Goal: Use online tool/utility: Utilize a website feature to perform a specific function

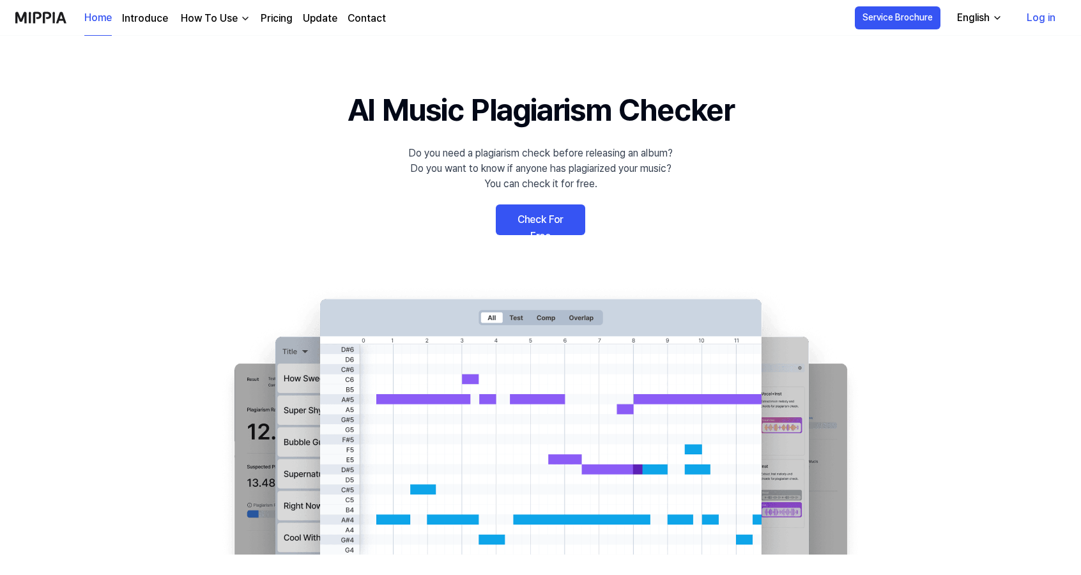
click at [551, 222] on link "Check For Free" at bounding box center [540, 219] width 89 height 31
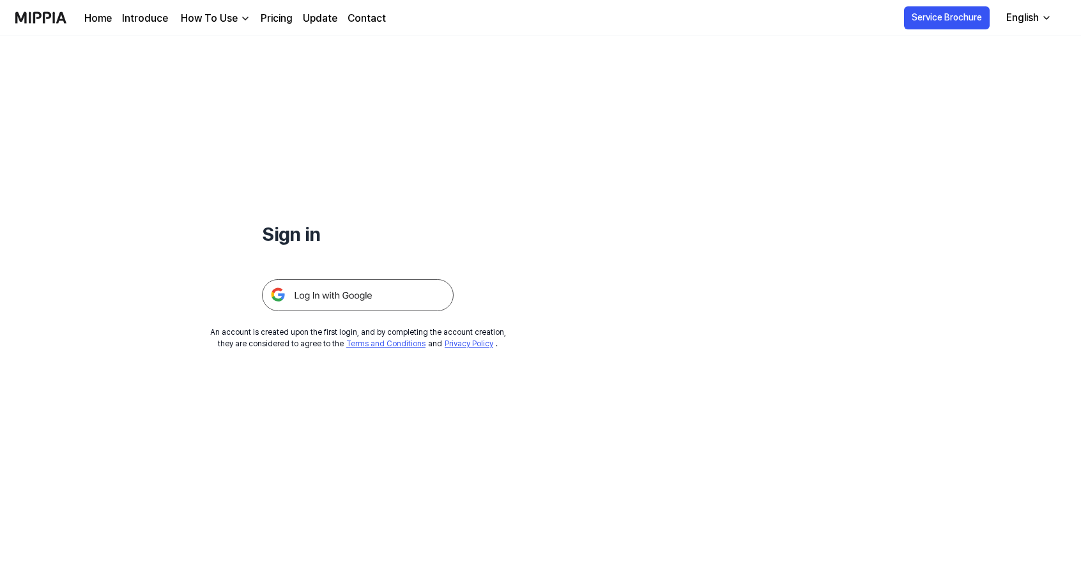
click at [400, 298] on img at bounding box center [358, 295] width 192 height 32
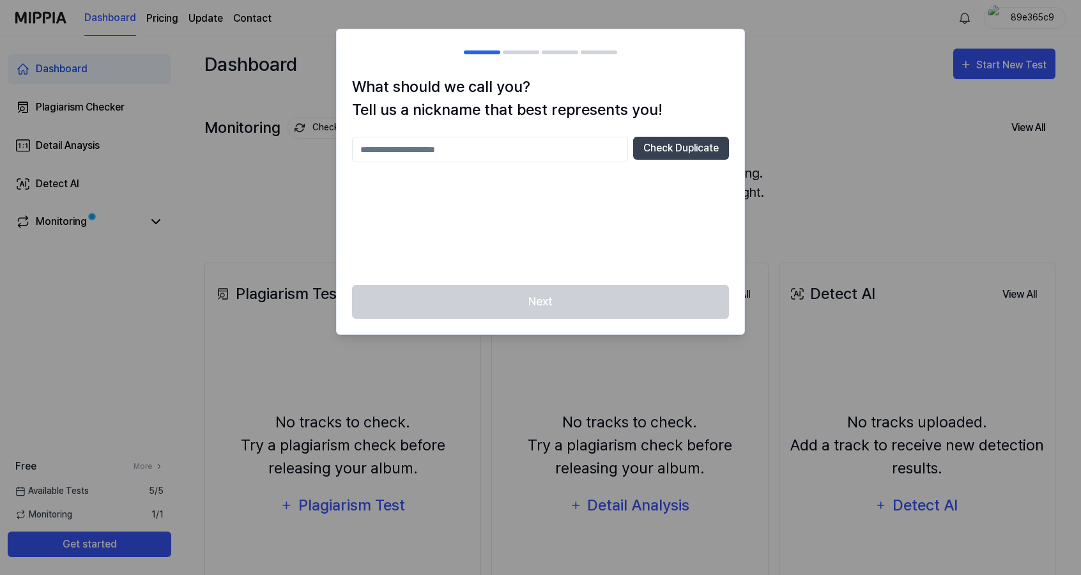
click at [519, 152] on input "text" at bounding box center [490, 150] width 276 height 26
click at [697, 148] on button "Check Duplicate" at bounding box center [681, 148] width 96 height 23
click at [524, 146] on input "****" at bounding box center [490, 150] width 276 height 26
type input "**********"
click at [692, 146] on button "Check Duplicate" at bounding box center [681, 148] width 96 height 23
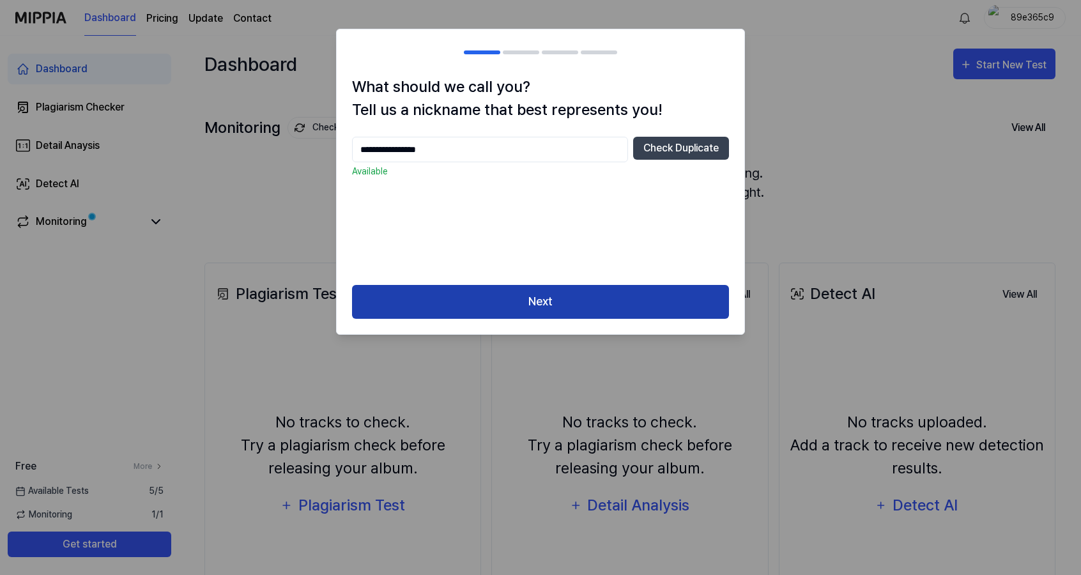
click at [620, 302] on button "Next" at bounding box center [540, 302] width 377 height 34
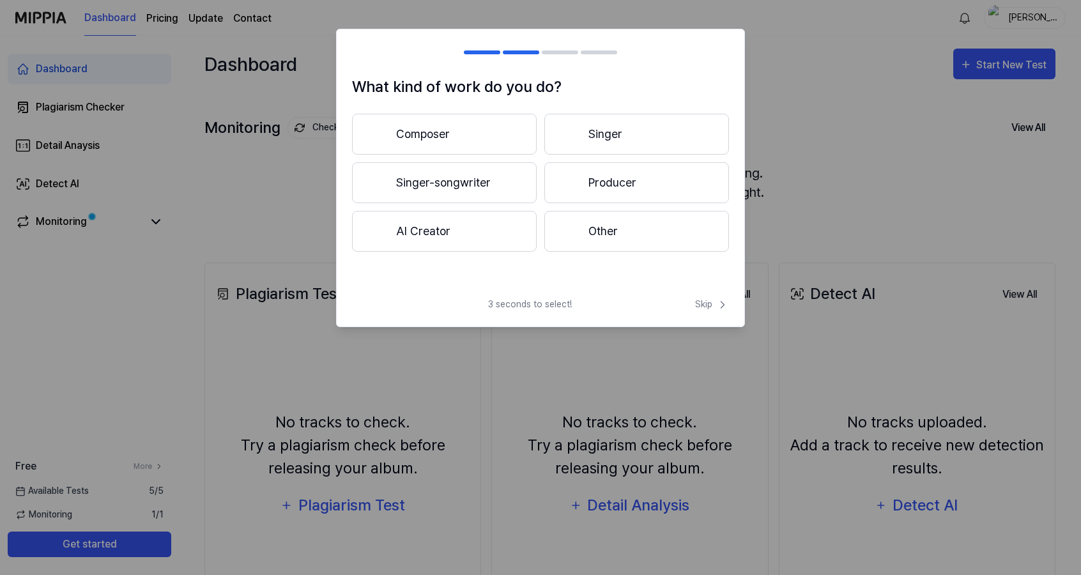
click at [646, 189] on button "Producer" at bounding box center [636, 182] width 185 height 41
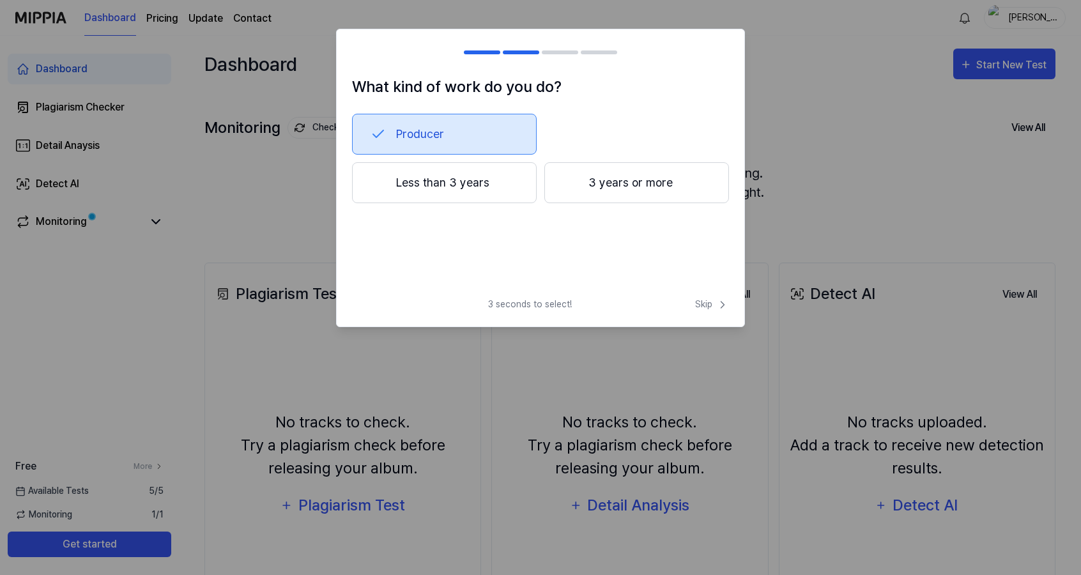
click at [469, 187] on button "Less than 3 years" at bounding box center [444, 182] width 185 height 41
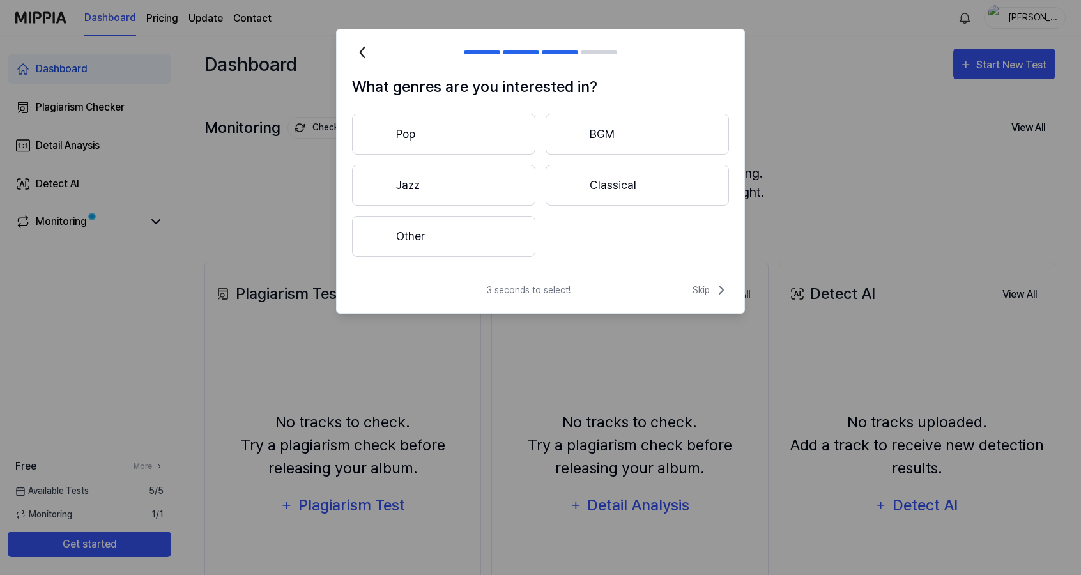
click at [492, 244] on button "Other" at bounding box center [443, 236] width 183 height 41
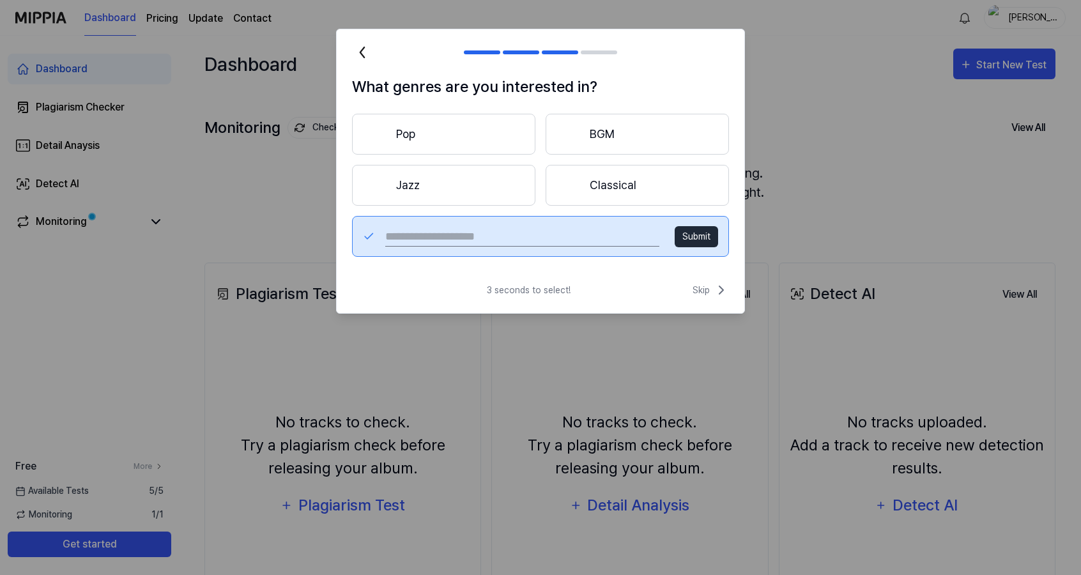
click at [522, 241] on input "text" at bounding box center [522, 236] width 274 height 20
type input "****"
click at [703, 233] on button "Submit" at bounding box center [696, 236] width 43 height 21
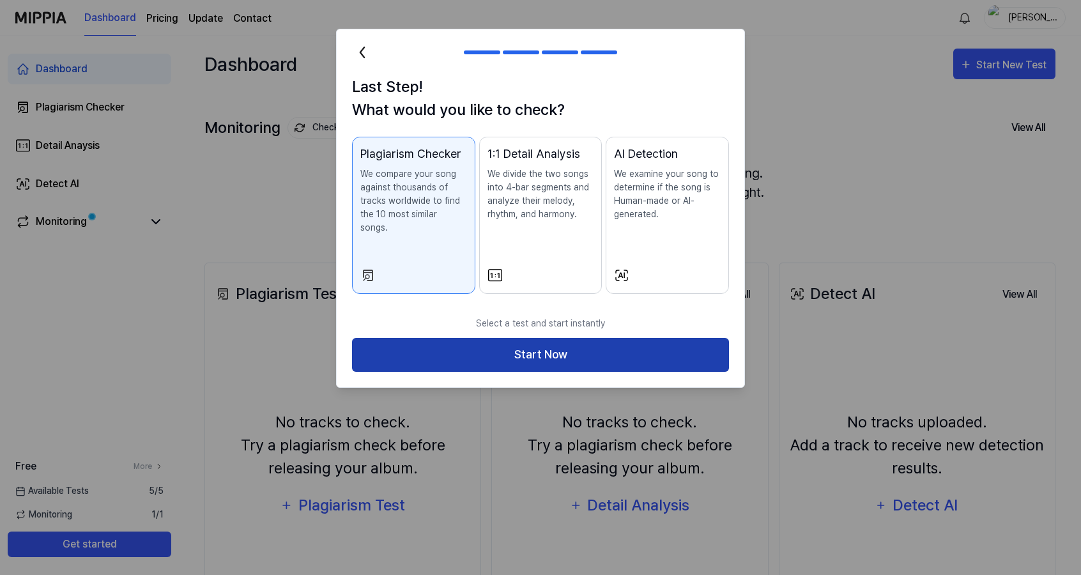
click at [474, 338] on button "Start Now" at bounding box center [540, 355] width 377 height 34
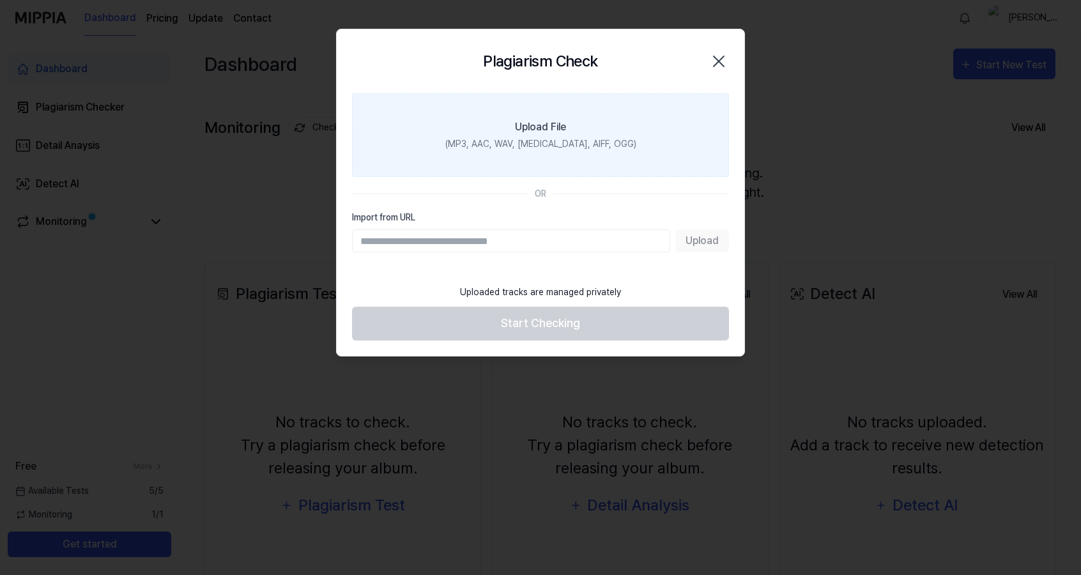
click at [432, 139] on label "Upload File (MP3, AAC, WAV, FLAC, AIFF, OGG)" at bounding box center [540, 135] width 377 height 84
click at [0, 0] on input "Upload File (MP3, AAC, WAV, FLAC, AIFF, OGG)" at bounding box center [0, 0] width 0 height 0
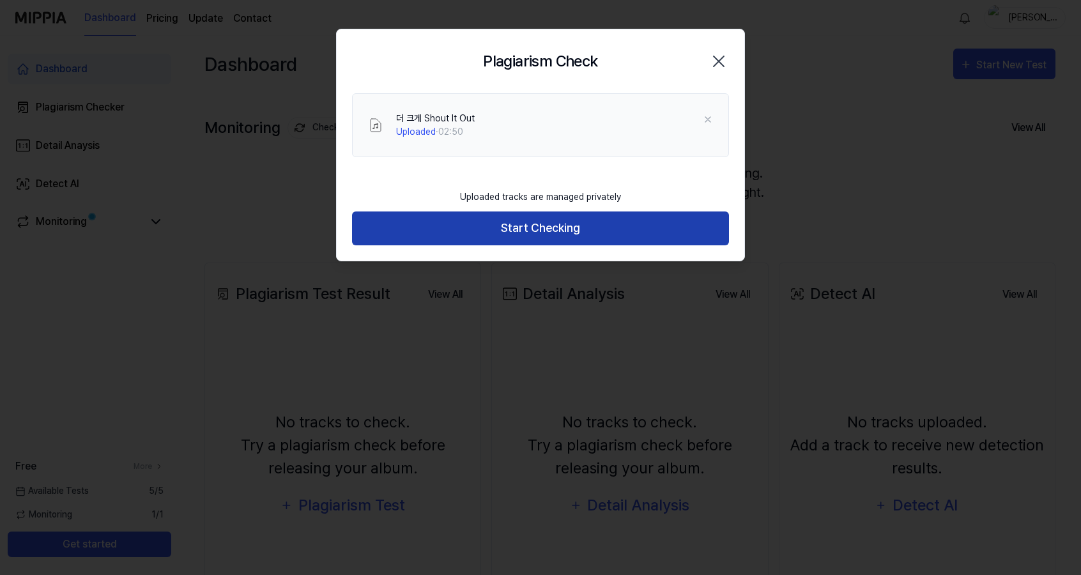
click at [597, 224] on button "Start Checking" at bounding box center [540, 228] width 377 height 34
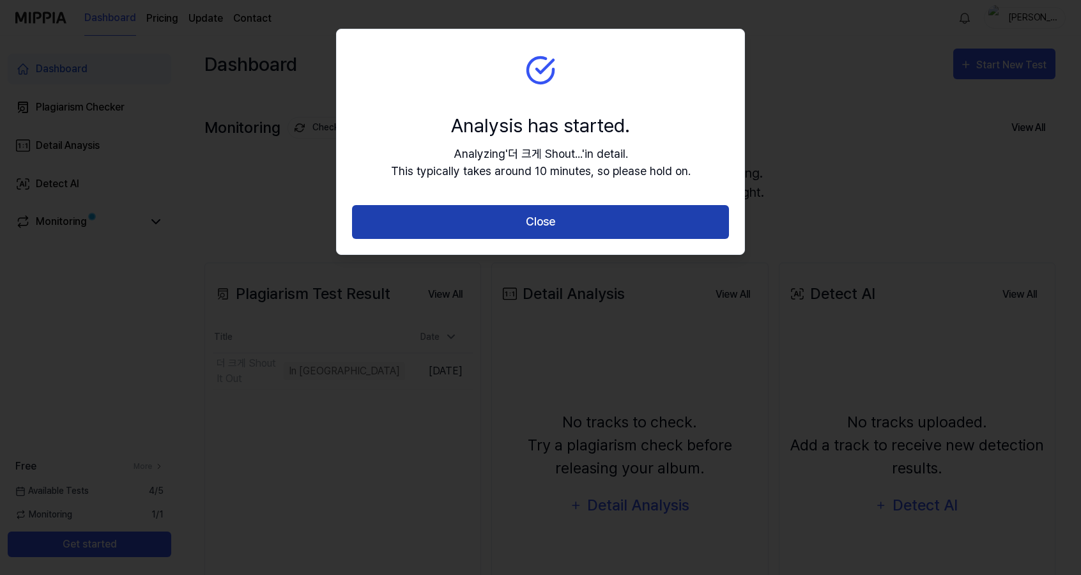
click at [583, 223] on button "Close" at bounding box center [540, 222] width 377 height 34
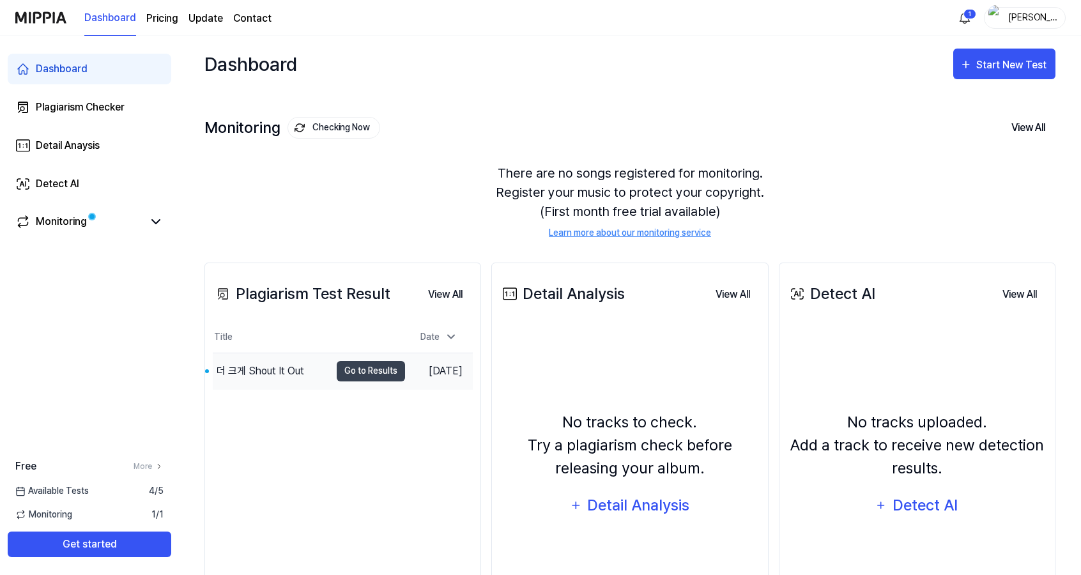
click at [254, 367] on div "더 크게 Shout It Out" at bounding box center [261, 370] width 88 height 15
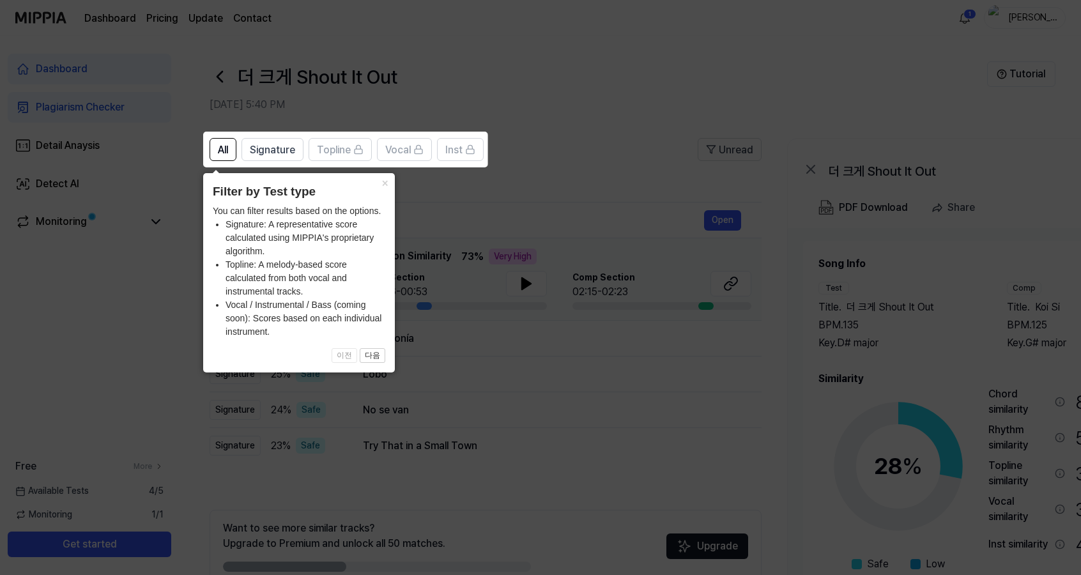
click at [705, 82] on icon at bounding box center [540, 287] width 1081 height 575
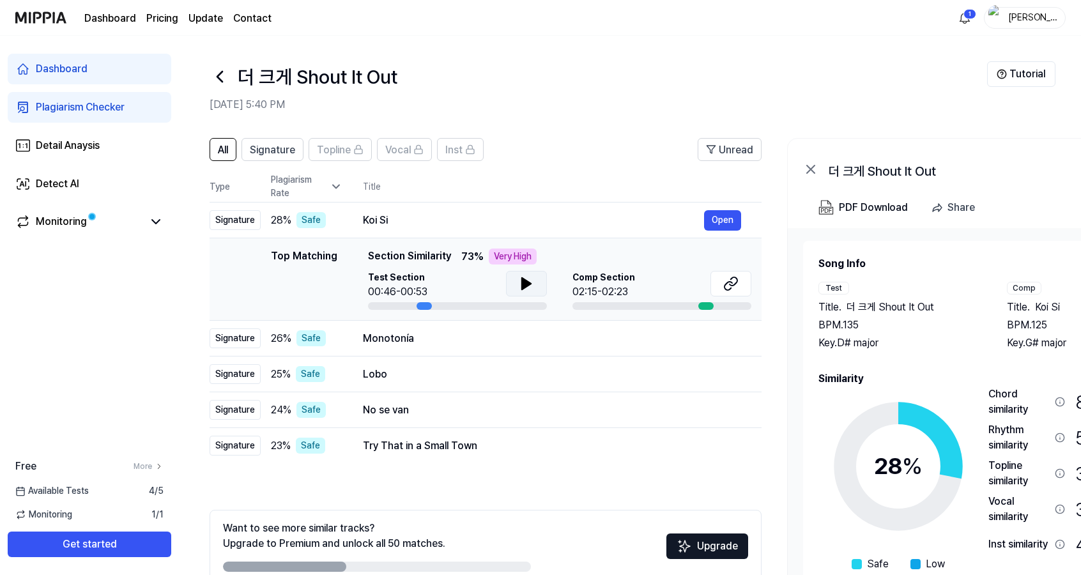
click at [514, 285] on button at bounding box center [526, 284] width 41 height 26
click at [522, 289] on icon at bounding box center [526, 283] width 9 height 11
click at [507, 218] on div "Koi Si" at bounding box center [533, 220] width 341 height 15
click at [453, 326] on td "Monotonía Open" at bounding box center [551, 339] width 419 height 36
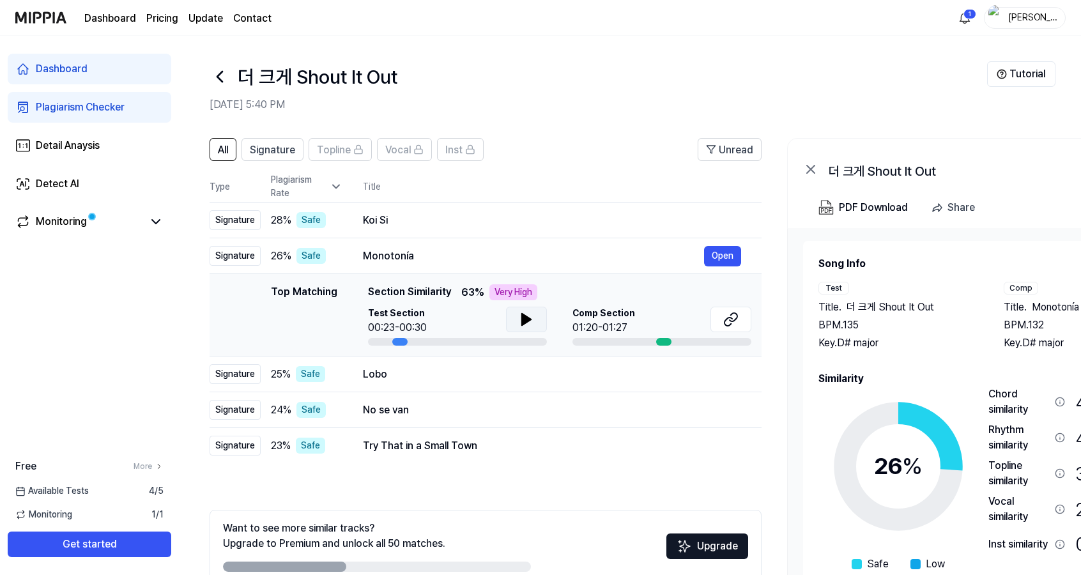
click at [524, 314] on icon at bounding box center [526, 319] width 15 height 15
click at [479, 374] on div "Lobo" at bounding box center [533, 374] width 341 height 15
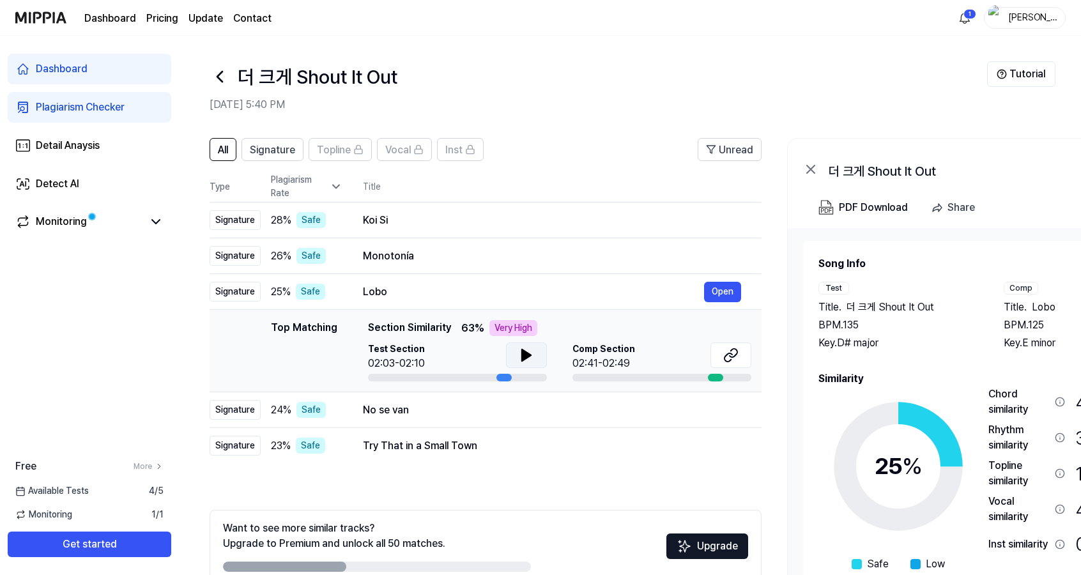
click at [530, 351] on icon at bounding box center [526, 354] width 15 height 15
click at [488, 413] on div "No se van" at bounding box center [533, 409] width 341 height 15
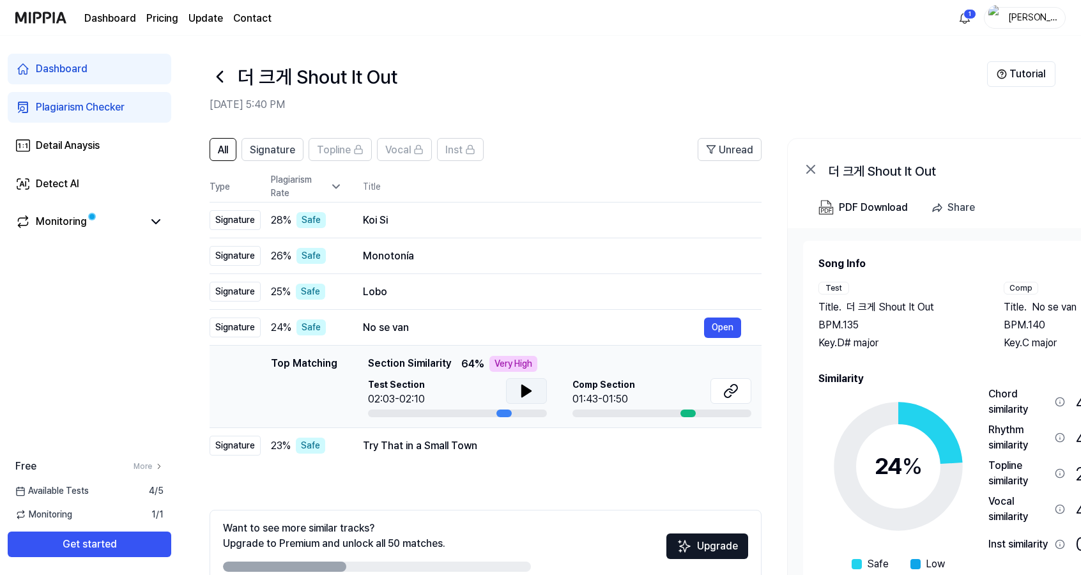
click at [524, 388] on icon at bounding box center [526, 390] width 9 height 11
click at [496, 448] on div "Try That in a Small Town" at bounding box center [533, 445] width 341 height 15
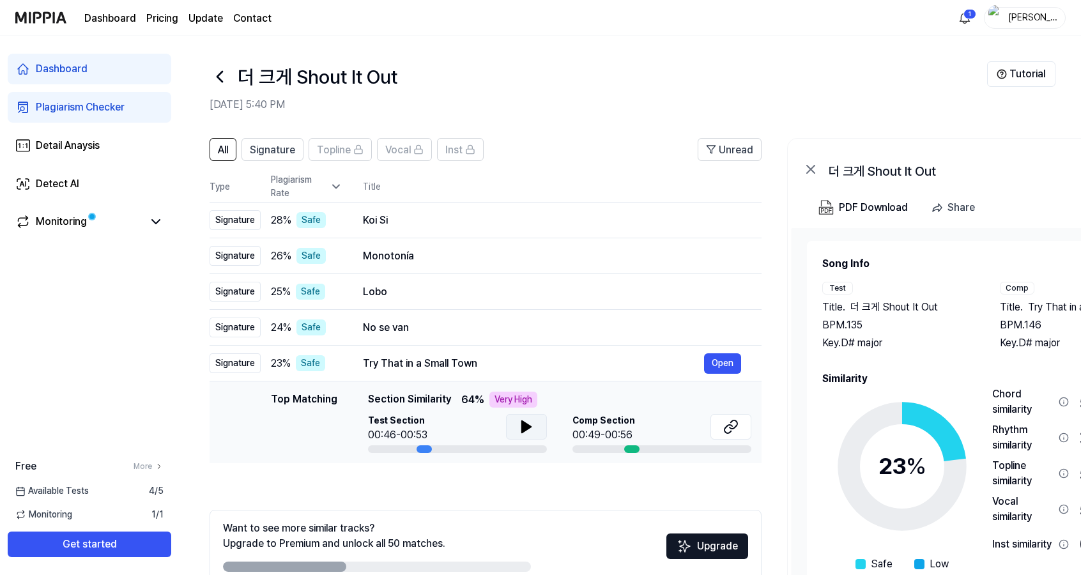
click at [524, 430] on icon at bounding box center [526, 426] width 9 height 11
click at [523, 426] on icon at bounding box center [523, 427] width 3 height 10
click at [432, 231] on td "Koi Si Open" at bounding box center [551, 220] width 419 height 36
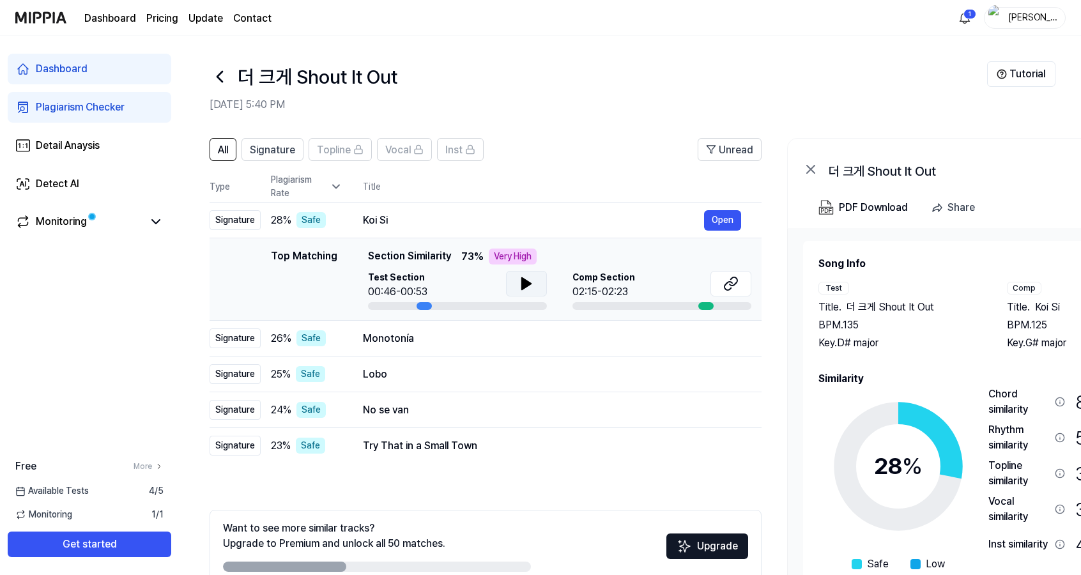
click at [526, 280] on icon at bounding box center [526, 283] width 15 height 15
click at [530, 286] on icon at bounding box center [526, 283] width 15 height 15
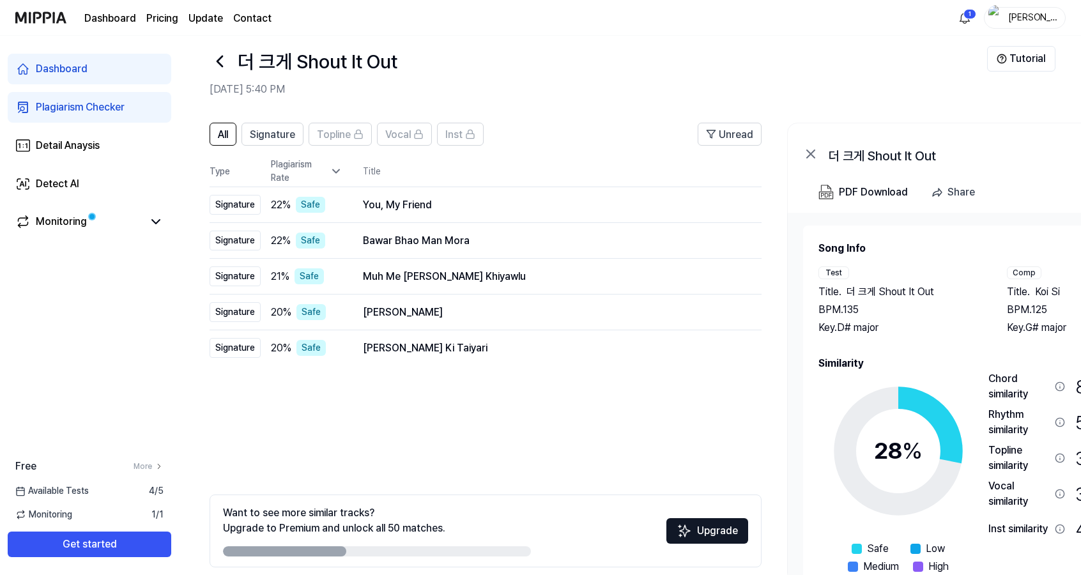
click at [507, 190] on td "You, My Friend Open" at bounding box center [551, 205] width 419 height 36
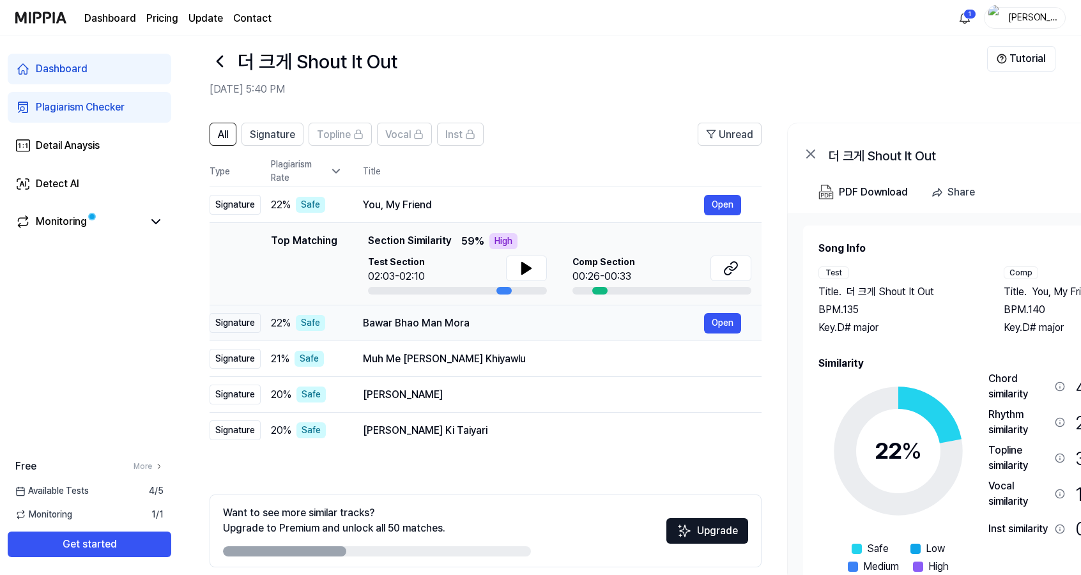
click at [492, 325] on div "Bawar Bhao Man Mora" at bounding box center [533, 323] width 341 height 15
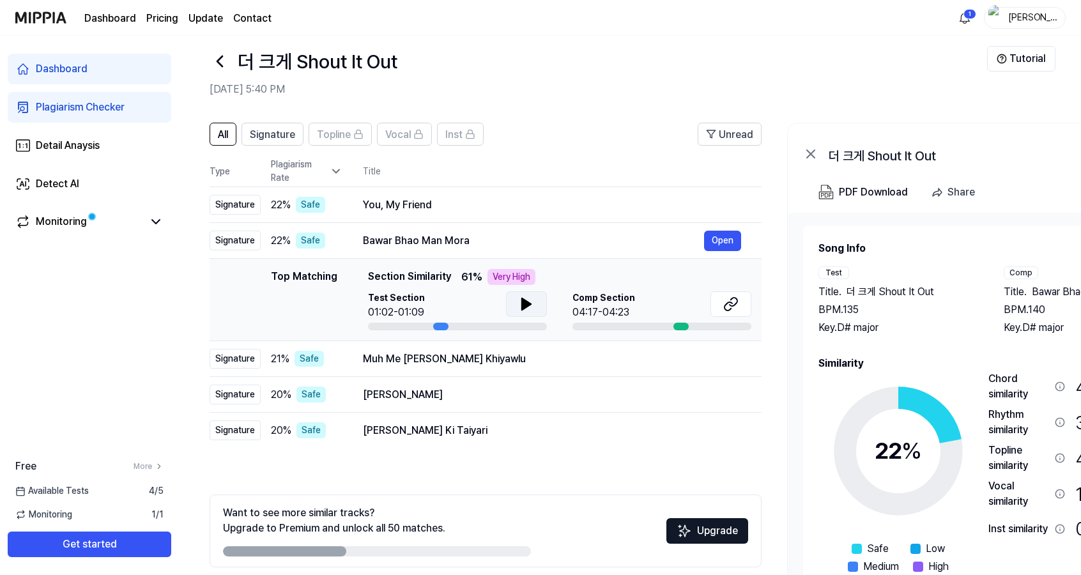
click at [522, 302] on icon at bounding box center [526, 303] width 9 height 11
click at [519, 359] on div "Muh Me Kawar Khiyawlu" at bounding box center [533, 358] width 341 height 15
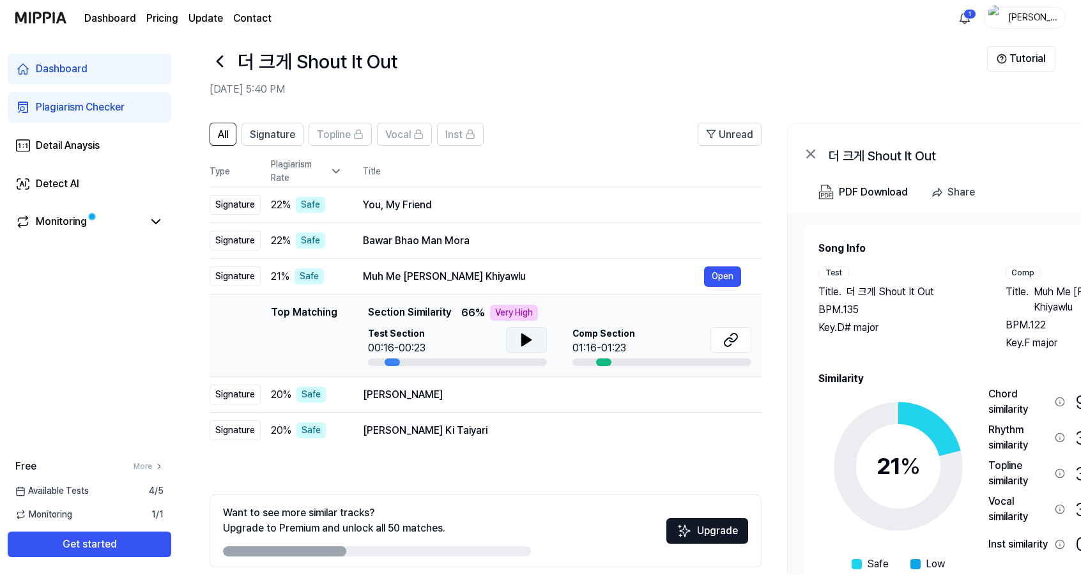
click at [522, 343] on icon at bounding box center [526, 339] width 9 height 11
click at [473, 400] on div "Dhol Gawandhi" at bounding box center [533, 394] width 341 height 15
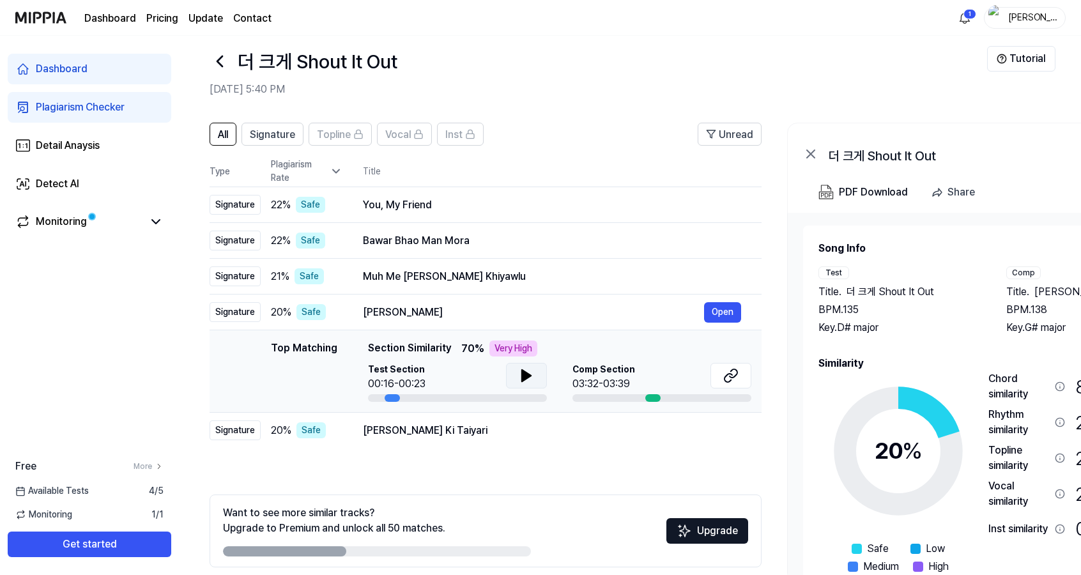
click at [525, 368] on icon at bounding box center [526, 375] width 15 height 15
click at [493, 435] on div "Karlo Karlo Khatu Ki Taiyari" at bounding box center [533, 430] width 341 height 15
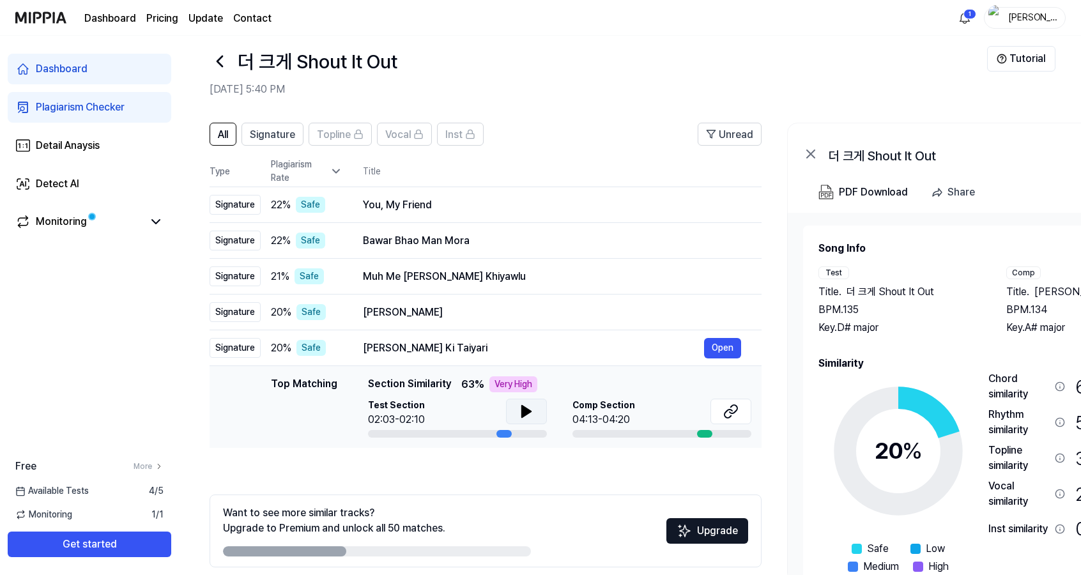
click at [528, 415] on icon at bounding box center [526, 411] width 15 height 15
click at [75, 225] on div "Monitoring" at bounding box center [61, 221] width 51 height 15
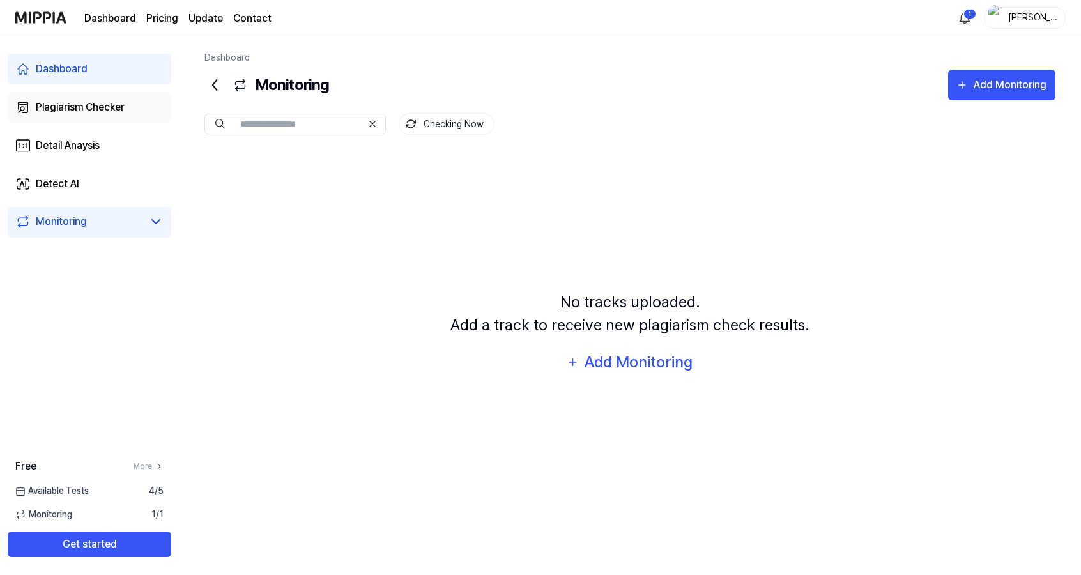
click at [49, 105] on div "Plagiarism Checker" at bounding box center [80, 107] width 89 height 15
